Goal: Task Accomplishment & Management: Complete application form

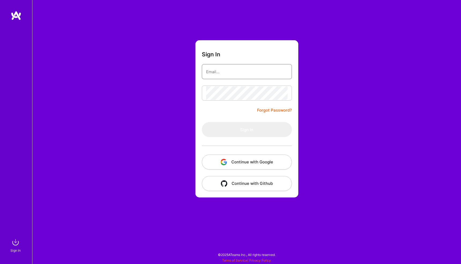
click at [237, 72] on input "email" at bounding box center [247, 72] width 82 height 14
type input "[EMAIL_ADDRESS][PERSON_NAME][DOMAIN_NAME]"
click at [239, 163] on button "Continue with Google" at bounding box center [247, 162] width 90 height 15
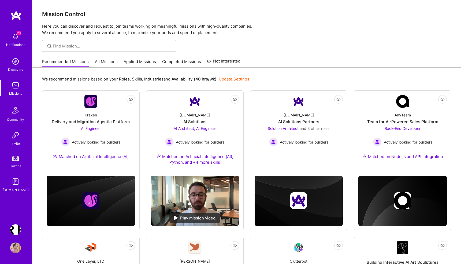
click at [15, 39] on img at bounding box center [15, 36] width 11 height 11
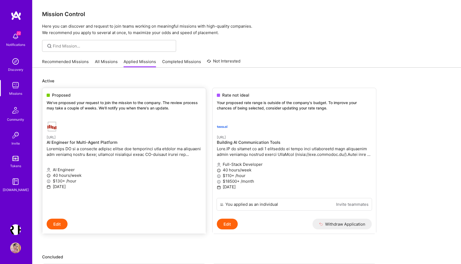
click at [99, 105] on p "We've proposed your request to join the mission to the company. The review proc…" at bounding box center [124, 105] width 155 height 10
click at [91, 102] on p "We've proposed your request to join the mission to the company. The review proc…" at bounding box center [124, 105] width 155 height 10
click at [16, 35] on img at bounding box center [15, 36] width 11 height 11
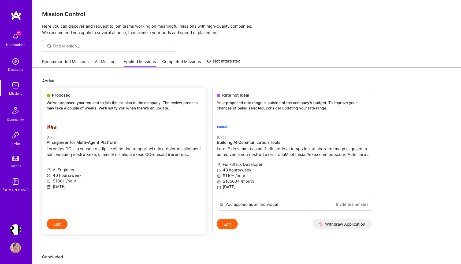
click at [74, 153] on p at bounding box center [124, 151] width 155 height 11
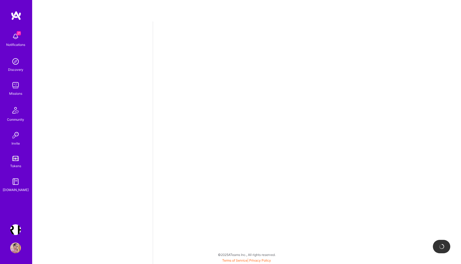
select select "PL"
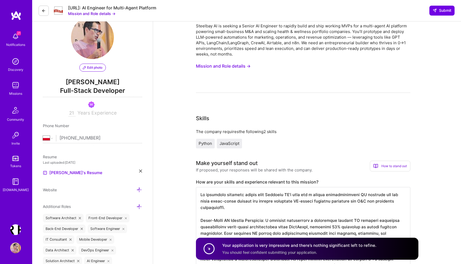
scroll to position [16, 0]
click at [232, 67] on button "Mission and Role details →" at bounding box center [223, 66] width 55 height 10
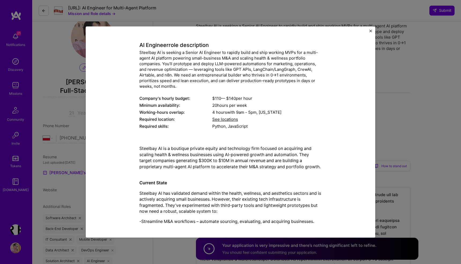
scroll to position [28, 0]
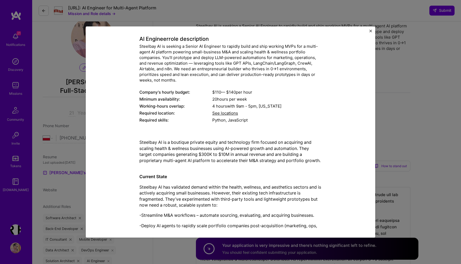
click at [396, 97] on div "Mission Description and Role Details AI Engineer role description Steelbay AI i…" at bounding box center [230, 132] width 461 height 264
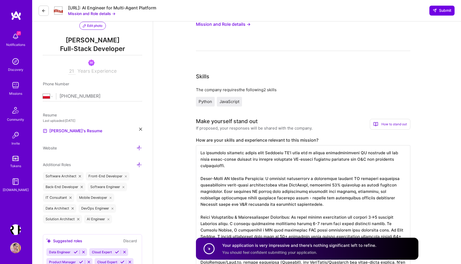
scroll to position [89, 0]
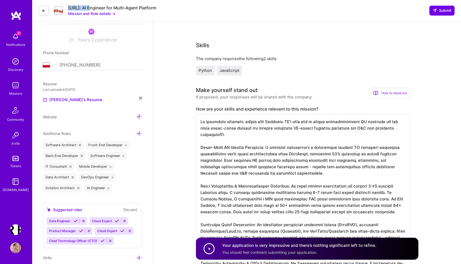
drag, startPoint x: 68, startPoint y: 8, endPoint x: 90, endPoint y: 9, distance: 22.6
click at [90, 9] on div "[URL]: AI Engineer for Multi-Agent Platform Mission and Role details →" at bounding box center [98, 10] width 118 height 11
copy div "[URL]"
click at [110, 13] on button "Mission and Role details →" at bounding box center [91, 14] width 47 height 6
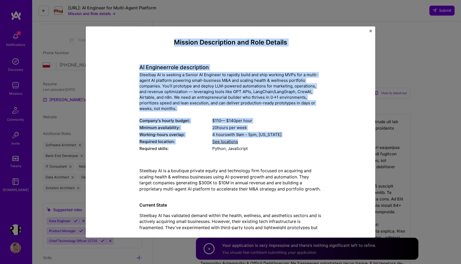
drag, startPoint x: 173, startPoint y: 42, endPoint x: 263, endPoint y: 143, distance: 135.8
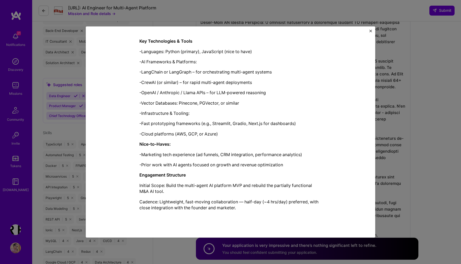
scroll to position [268, 0]
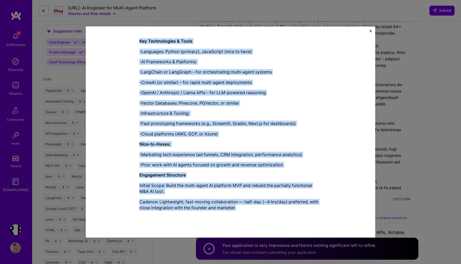
click at [243, 207] on p "Cadence: Lightweight, fast-moving collaboration — half-day (~4 hrs/day) preferr…" at bounding box center [230, 205] width 182 height 12
copy div "Loremip Dolorsitame con Adip Elitsed DO Eiusmodt inci utlaboreetd Magnaali EN a…"
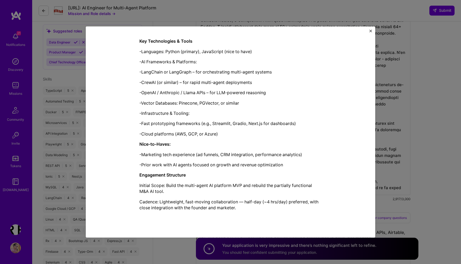
click at [338, 17] on div "Mission Description and Role Details AI Engineer role description Steelbay AI i…" at bounding box center [230, 132] width 461 height 264
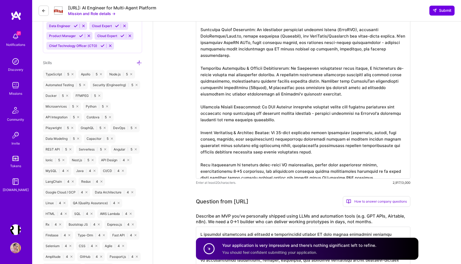
scroll to position [200, 0]
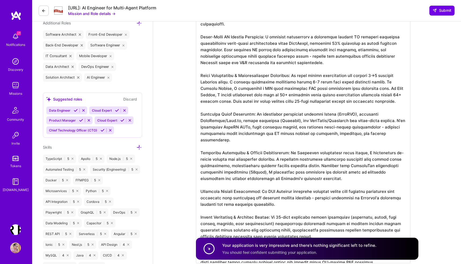
click at [100, 11] on button "Mission and Role details →" at bounding box center [91, 14] width 47 height 6
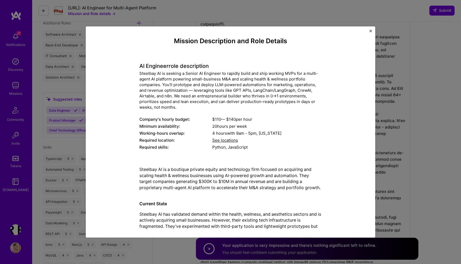
scroll to position [1, 0]
drag, startPoint x: 251, startPoint y: 74, endPoint x: 288, endPoint y: 74, distance: 37.0
click at [288, 74] on div "Steelbay AI is seeking a Senior AI Engineer to rapidly build and ship working M…" at bounding box center [230, 90] width 182 height 39
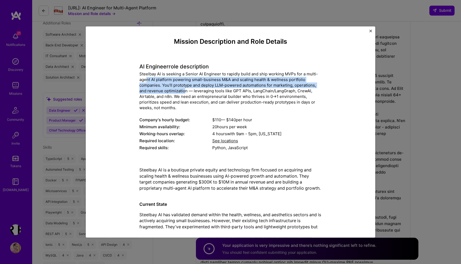
drag, startPoint x: 146, startPoint y: 79, endPoint x: 185, endPoint y: 92, distance: 40.9
click at [185, 92] on div "Steelbay AI is seeking a Senior AI Engineer to rapidly build and ship working M…" at bounding box center [230, 90] width 182 height 39
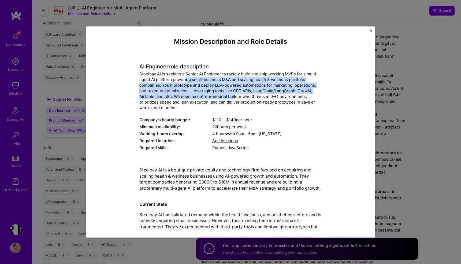
drag, startPoint x: 235, startPoint y: 95, endPoint x: 186, endPoint y: 80, distance: 51.9
click at [186, 80] on div "Steelbay AI is seeking a Senior AI Engineer to rapidly build and ship working M…" at bounding box center [230, 90] width 182 height 39
click at [253, 86] on div "Steelbay AI is seeking a Senior AI Engineer to rapidly build and ship working M…" at bounding box center [230, 90] width 182 height 39
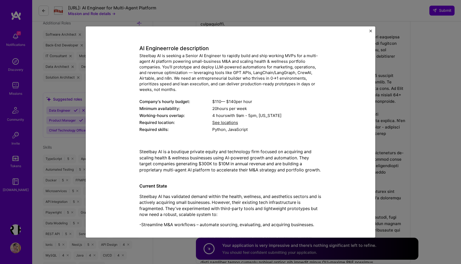
scroll to position [21, 0]
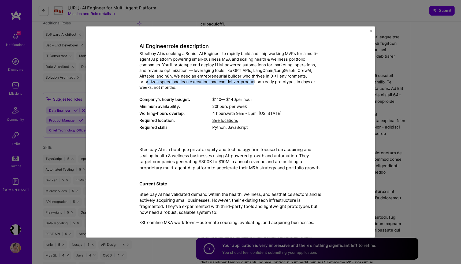
drag, startPoint x: 146, startPoint y: 81, endPoint x: 257, endPoint y: 81, distance: 111.6
click at [256, 81] on div "Steelbay AI is seeking a Senior AI Engineer to rapidly build and ship working M…" at bounding box center [230, 70] width 182 height 39
drag, startPoint x: 293, startPoint y: 82, endPoint x: 176, endPoint y: 82, distance: 116.7
click at [176, 82] on div "Steelbay AI is seeking a Senior AI Engineer to rapidly build and ship working M…" at bounding box center [230, 70] width 182 height 39
click at [245, 62] on div "Steelbay AI is seeking a Senior AI Engineer to rapidly build and ship working M…" at bounding box center [230, 70] width 182 height 39
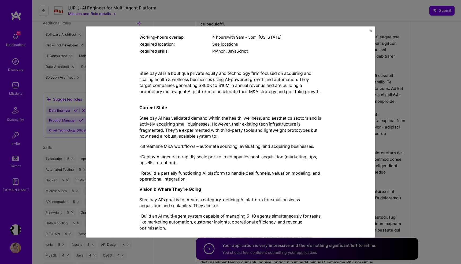
scroll to position [102, 0]
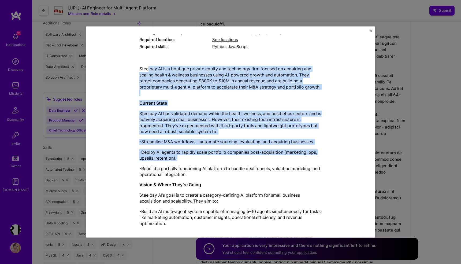
drag, startPoint x: 148, startPoint y: 68, endPoint x: 179, endPoint y: 169, distance: 105.5
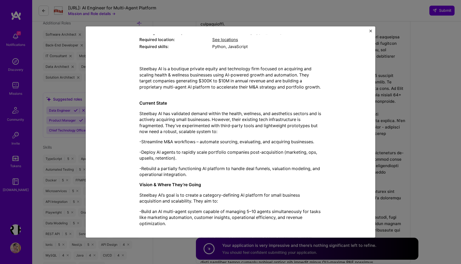
click at [199, 184] on strong "Vision & Where They’re Going" at bounding box center [170, 184] width 62 height 5
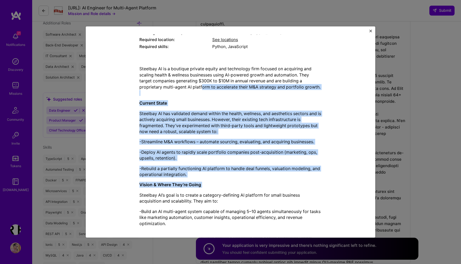
drag, startPoint x: 212, startPoint y: 190, endPoint x: 202, endPoint y: 84, distance: 106.4
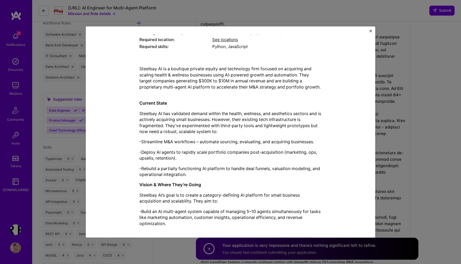
click at [257, 128] on p "Steelbay AI has validated demand within the health, wellness, and aesthetics se…" at bounding box center [230, 123] width 182 height 24
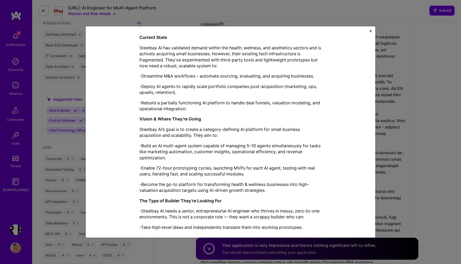
scroll to position [168, 0]
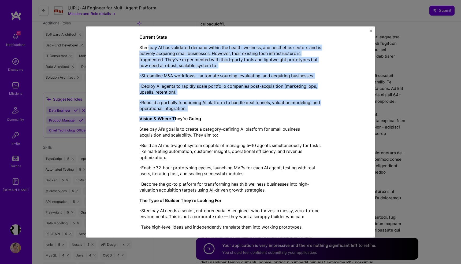
drag, startPoint x: 148, startPoint y: 48, endPoint x: 176, endPoint y: 125, distance: 81.6
click at [176, 124] on div "Steelbay AI is a boutique private equity and technology firm focused on acquiri…" at bounding box center [230, 232] width 182 height 465
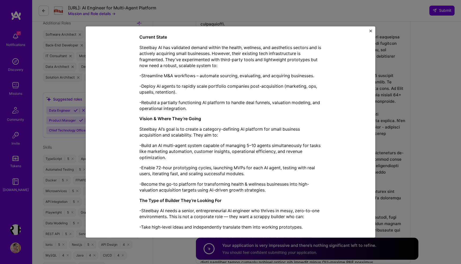
click at [227, 160] on p "-Build an AI multi-agent system capable of managing 5–10 agents simultaneously …" at bounding box center [230, 151] width 182 height 18
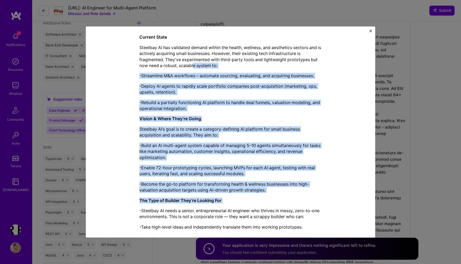
drag, startPoint x: 246, startPoint y: 207, endPoint x: 194, endPoint y: 61, distance: 155.2
click at [194, 61] on div "Steelbay AI is a boutique private equity and technology firm focused on acquiri…" at bounding box center [230, 232] width 182 height 465
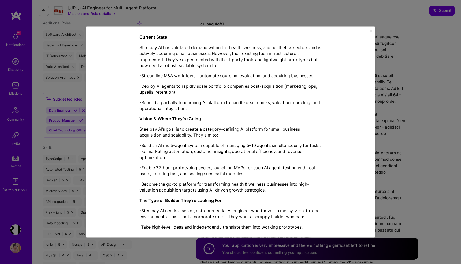
click at [187, 54] on p "Steelbay AI has validated demand within the health, wellness, and aesthetics se…" at bounding box center [230, 57] width 182 height 24
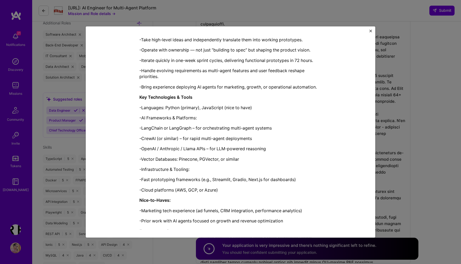
scroll to position [356, 0]
drag, startPoint x: 150, startPoint y: 105, endPoint x: 268, endPoint y: 105, distance: 118.0
click at [267, 105] on p "-Languages: Python (primary), JavaScript (nice to have)" at bounding box center [230, 107] width 182 height 6
click at [153, 102] on div "Steelbay AI is a boutique private equity and technology firm focused on acquiri…" at bounding box center [230, 44] width 182 height 465
drag, startPoint x: 146, startPoint y: 115, endPoint x: 234, endPoint y: 115, distance: 88.0
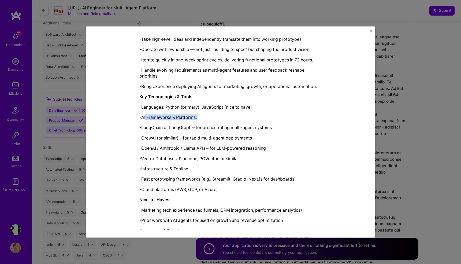
click at [233, 115] on p "-AI Frameworks & Platforms:" at bounding box center [230, 117] width 182 height 6
drag, startPoint x: 147, startPoint y: 127, endPoint x: 241, endPoint y: 127, distance: 93.6
click at [241, 127] on p "-LangChain or LangGraph – for orchestrating multi-agent systems" at bounding box center [230, 128] width 182 height 6
click at [273, 142] on div "Steelbay AI is a boutique private equity and technology firm focused on acquiri…" at bounding box center [230, 44] width 182 height 465
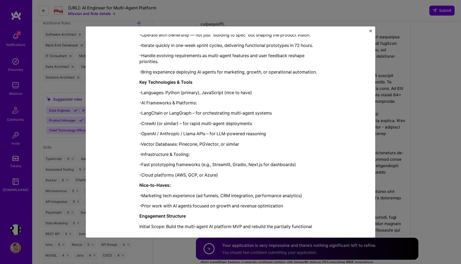
scroll to position [377, 0]
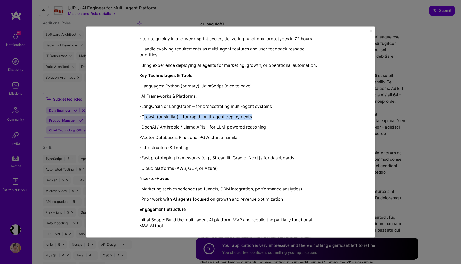
drag, startPoint x: 145, startPoint y: 117, endPoint x: 268, endPoint y: 117, distance: 123.4
click at [267, 117] on p "-CrewAI (or similar) – for rapid multi-agent deployments" at bounding box center [230, 117] width 182 height 6
click at [214, 144] on div "Steelbay AI is a boutique private equity and technology firm focused on acquiri…" at bounding box center [230, 23] width 182 height 465
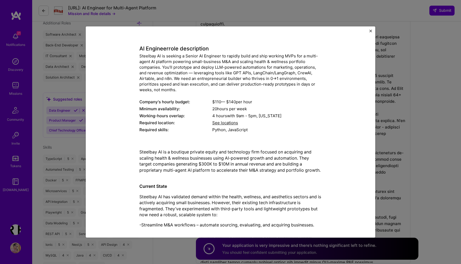
scroll to position [0, 0]
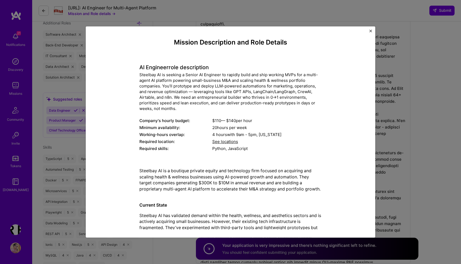
click at [288, 17] on div "Mission Description and Role Details AI Engineer role description Steelbay AI i…" at bounding box center [230, 132] width 461 height 264
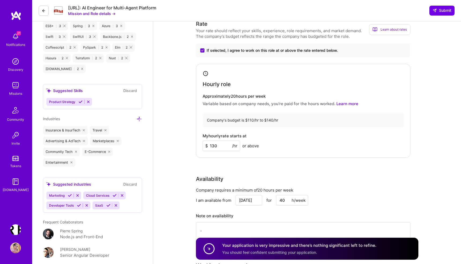
scroll to position [781, 0]
